Goal: Task Accomplishment & Management: Use online tool/utility

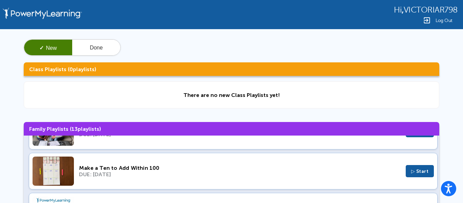
scroll to position [24, 0]
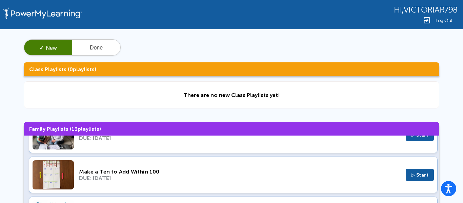
click at [82, 179] on div "DUE: [DATE]" at bounding box center [240, 178] width 322 height 6
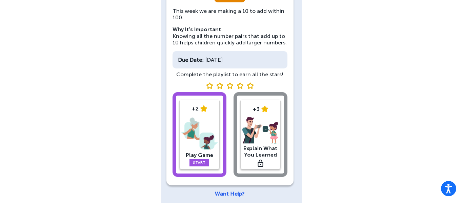
scroll to position [85, 0]
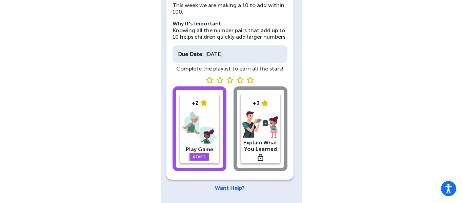
click at [275, 138] on div "+2 Play Game Start +3 Explain What You Learned" at bounding box center [230, 129] width 115 height 87
click at [268, 144] on div "+2 Play Game Start +3 Explain What You Learned" at bounding box center [230, 129] width 115 height 87
click at [274, 151] on div "+2 Play Game Start +3 Explain What You Learned" at bounding box center [230, 129] width 115 height 87
click at [242, 81] on img at bounding box center [240, 80] width 7 height 6
click at [241, 81] on img at bounding box center [240, 80] width 7 height 6
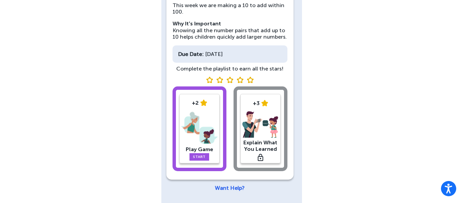
click at [241, 81] on img at bounding box center [240, 80] width 7 height 6
click at [240, 81] on img at bounding box center [240, 80] width 7 height 6
click at [209, 80] on img at bounding box center [209, 80] width 7 height 6
click at [204, 158] on link "Start" at bounding box center [199, 156] width 20 height 7
